Goal: Information Seeking & Learning: Understand process/instructions

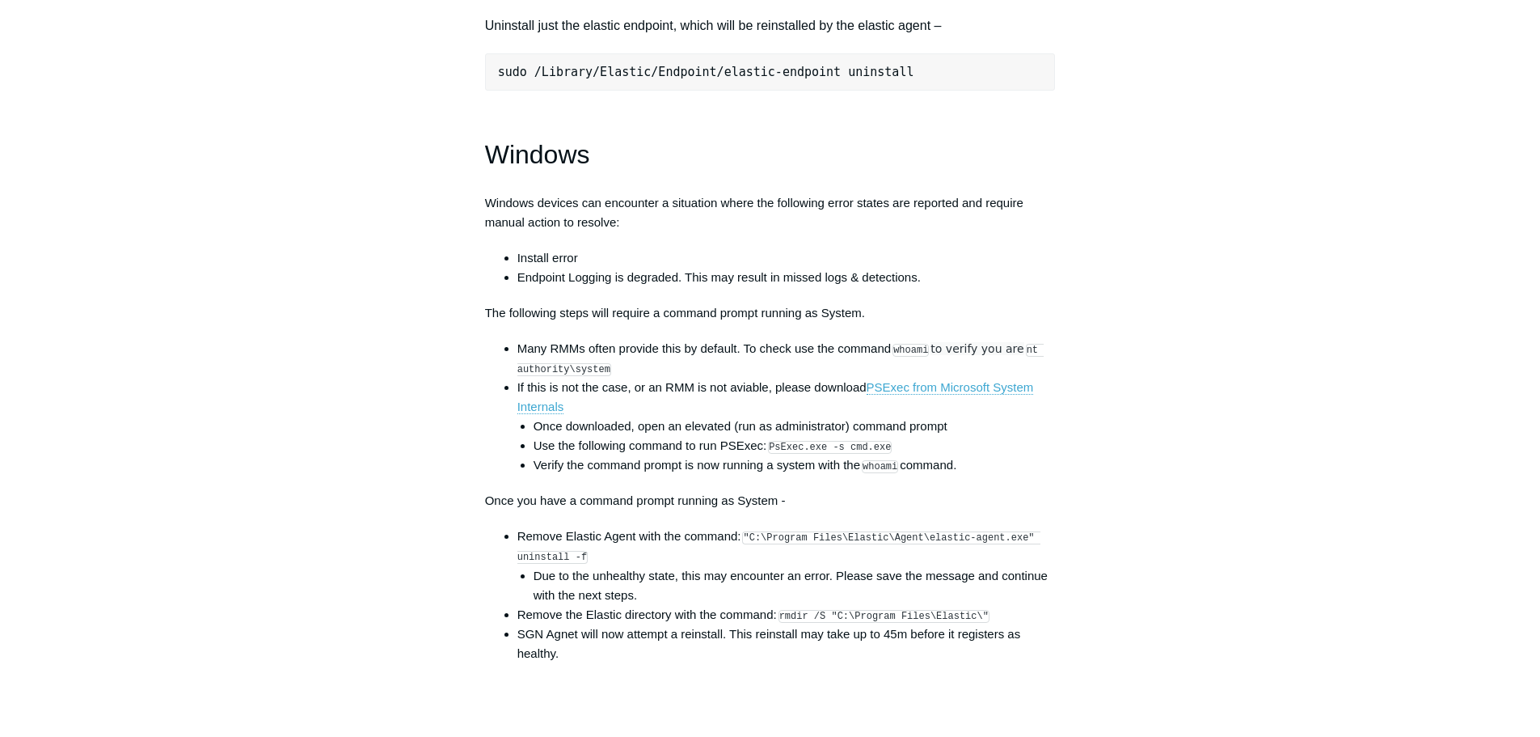
scroll to position [2345, 0]
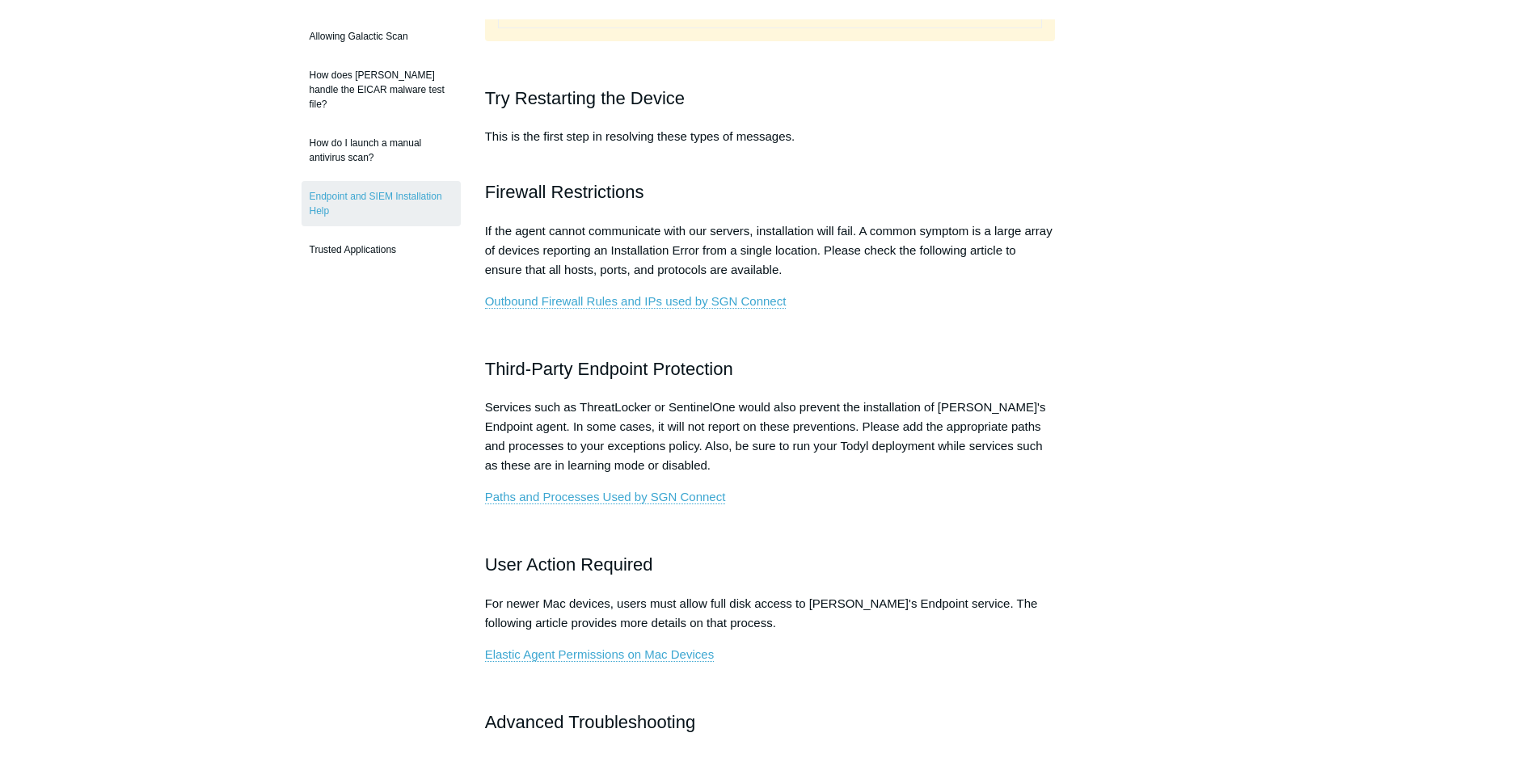
scroll to position [485, 0]
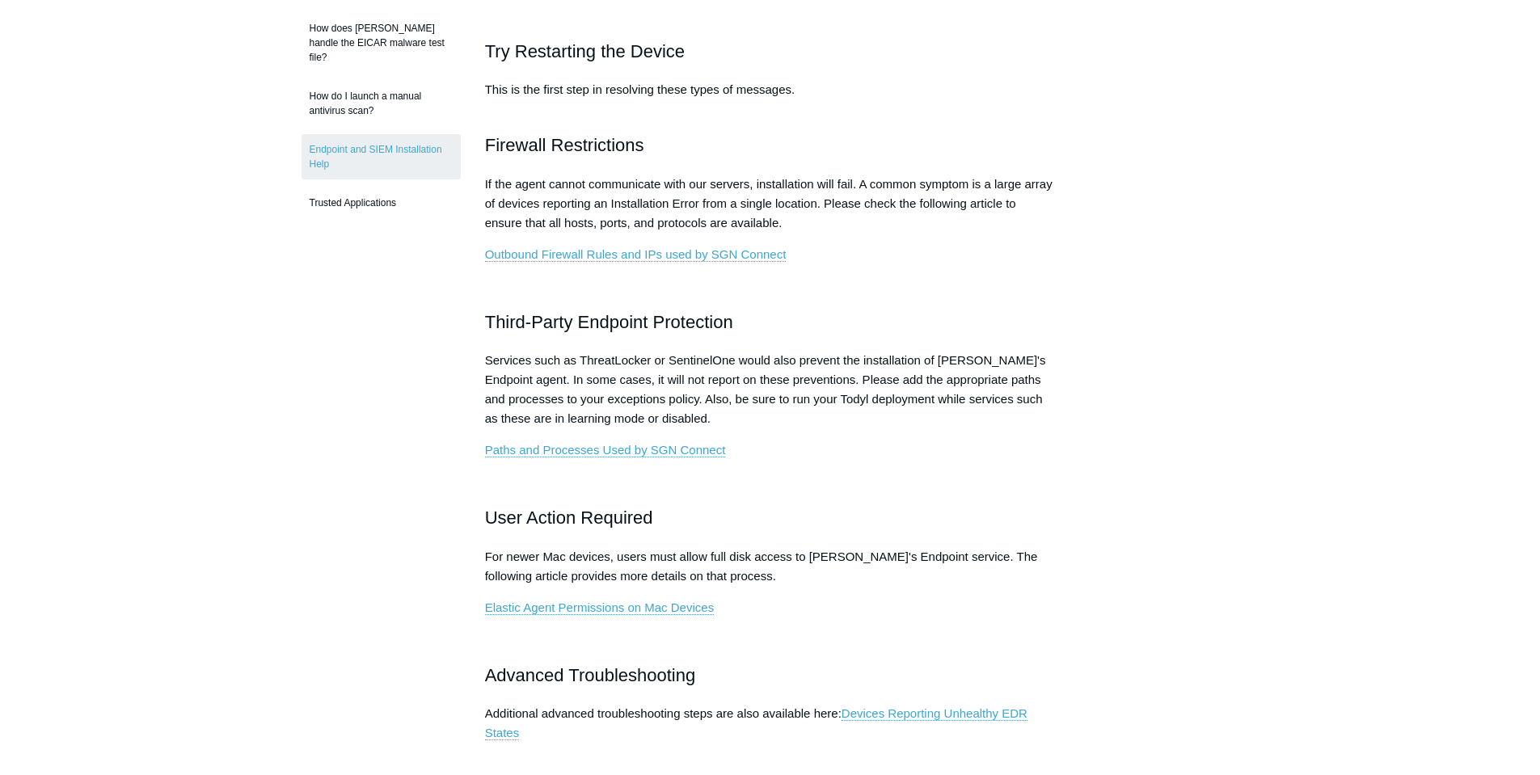
click at [1193, 322] on div "Articles in this section Devices Reporting Unhealthy EDR States EDR & NGAV Unhe…" at bounding box center [771, 728] width 938 height 2135
click at [1089, 256] on div "Articles in this section Devices Reporting Unhealthy EDR States EDR & NGAV Unhe…" at bounding box center [771, 728] width 938 height 2135
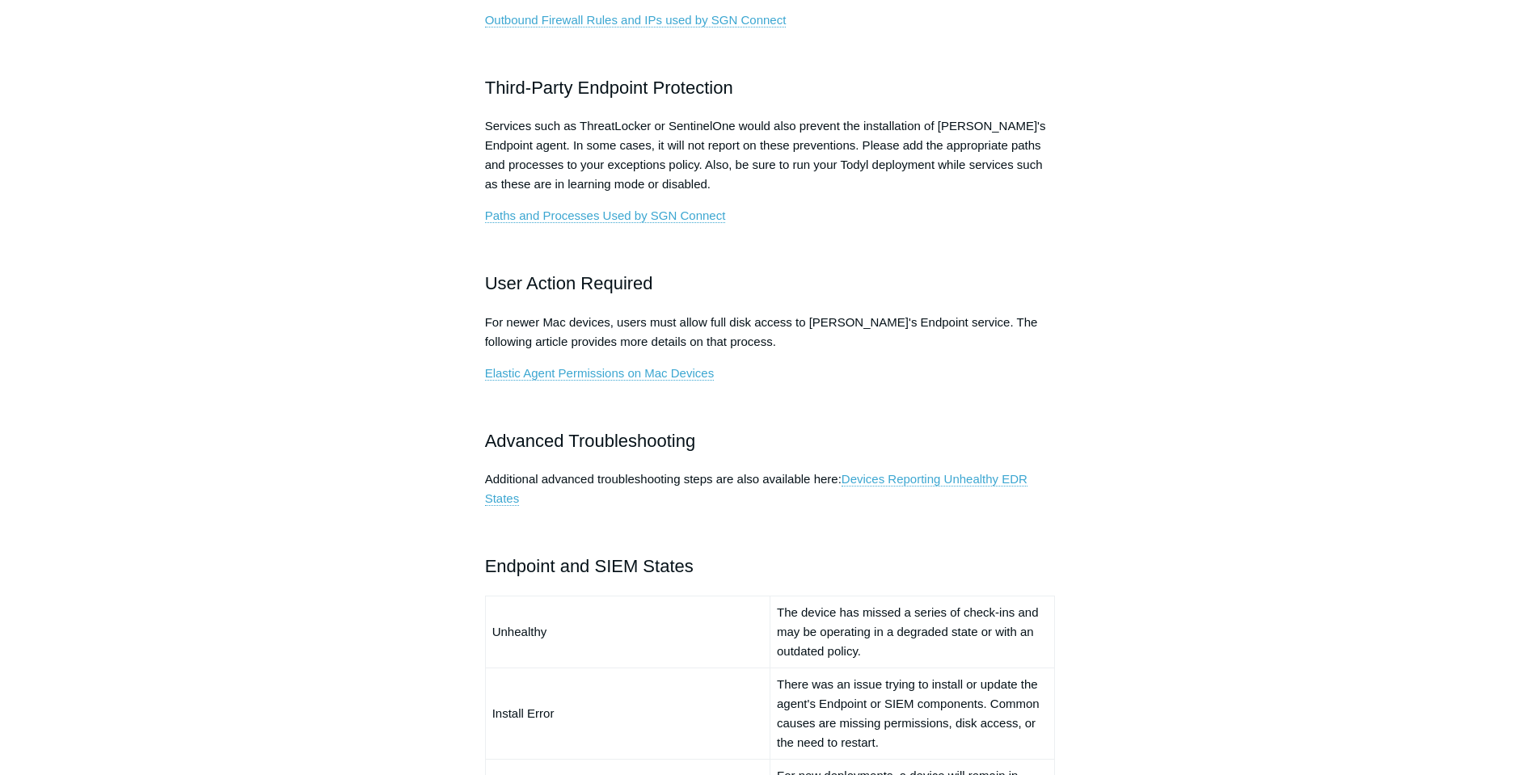
scroll to position [728, 0]
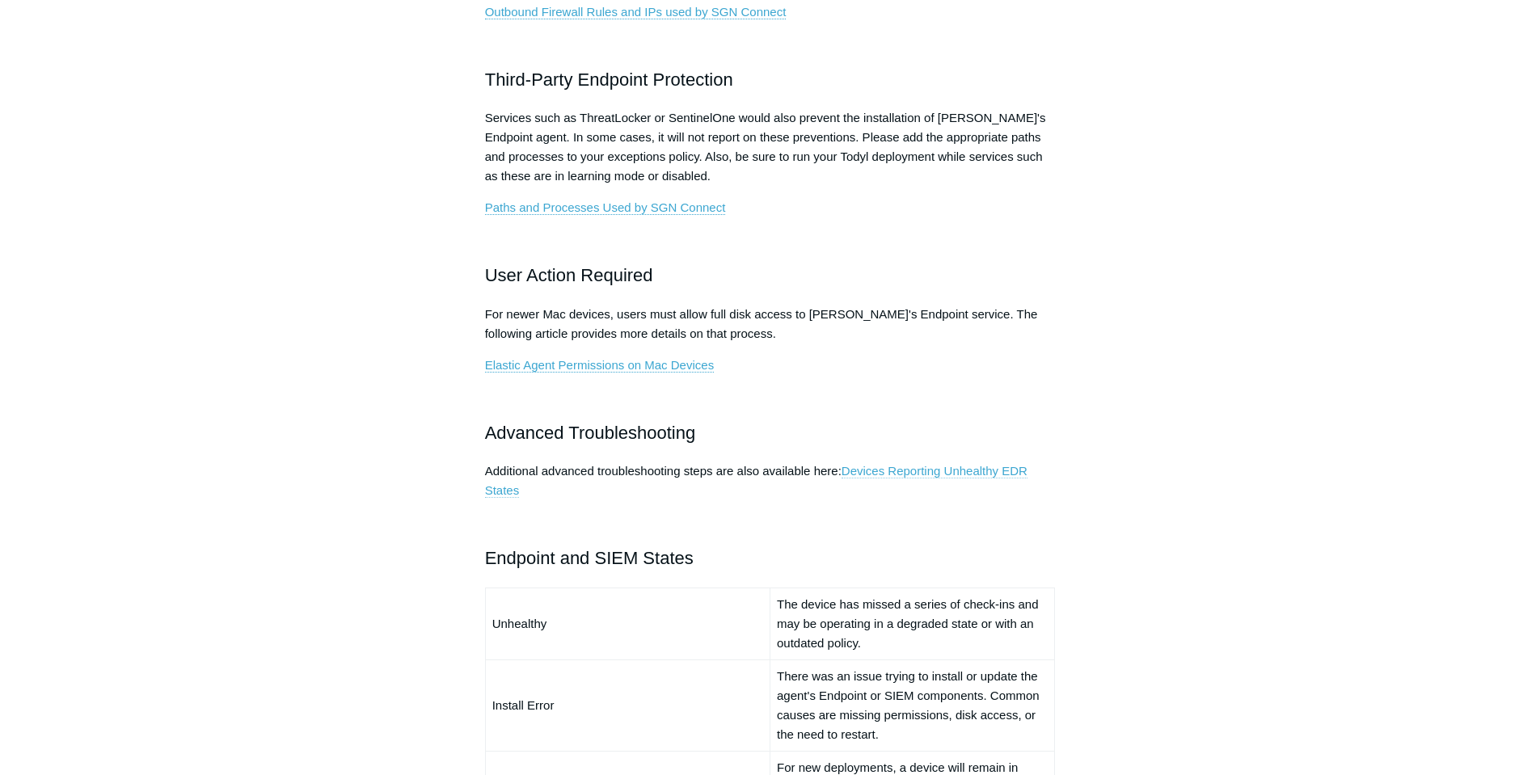
click at [955, 467] on link "Devices Reporting Unhealthy EDR States" at bounding box center [756, 481] width 543 height 34
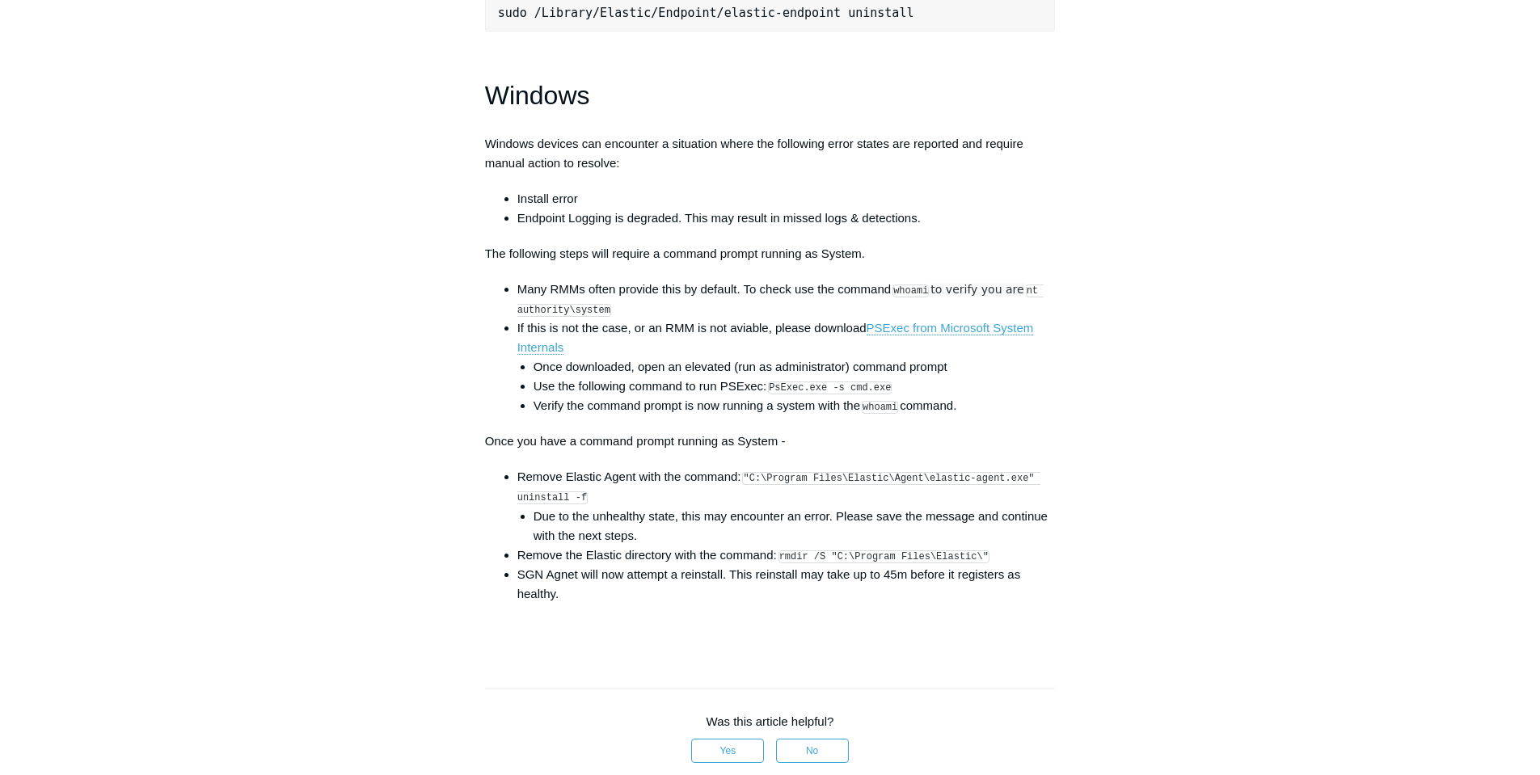
scroll to position [2264, 0]
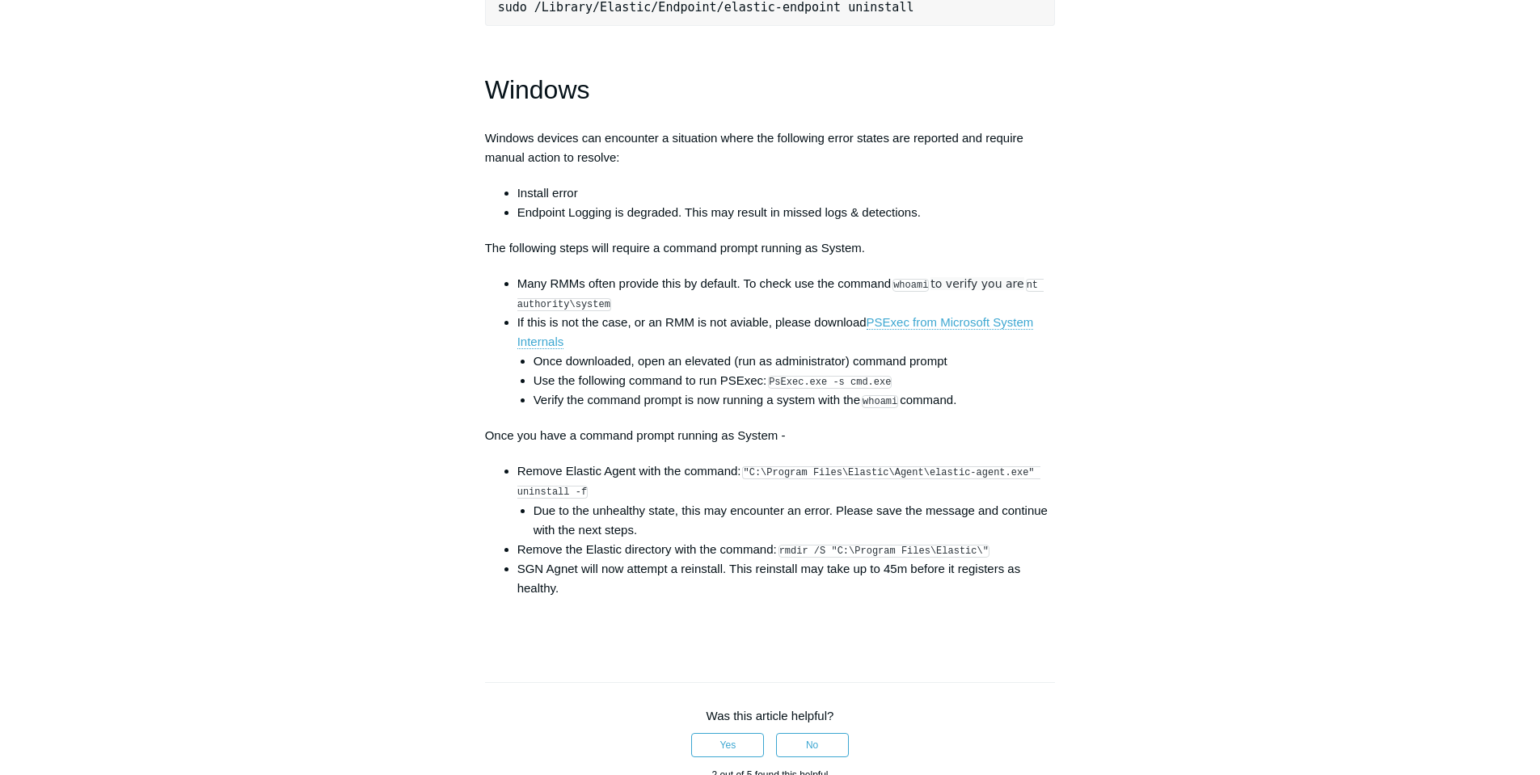
drag, startPoint x: 1160, startPoint y: 381, endPoint x: 1168, endPoint y: 374, distance: 9.7
